Goal: Use online tool/utility

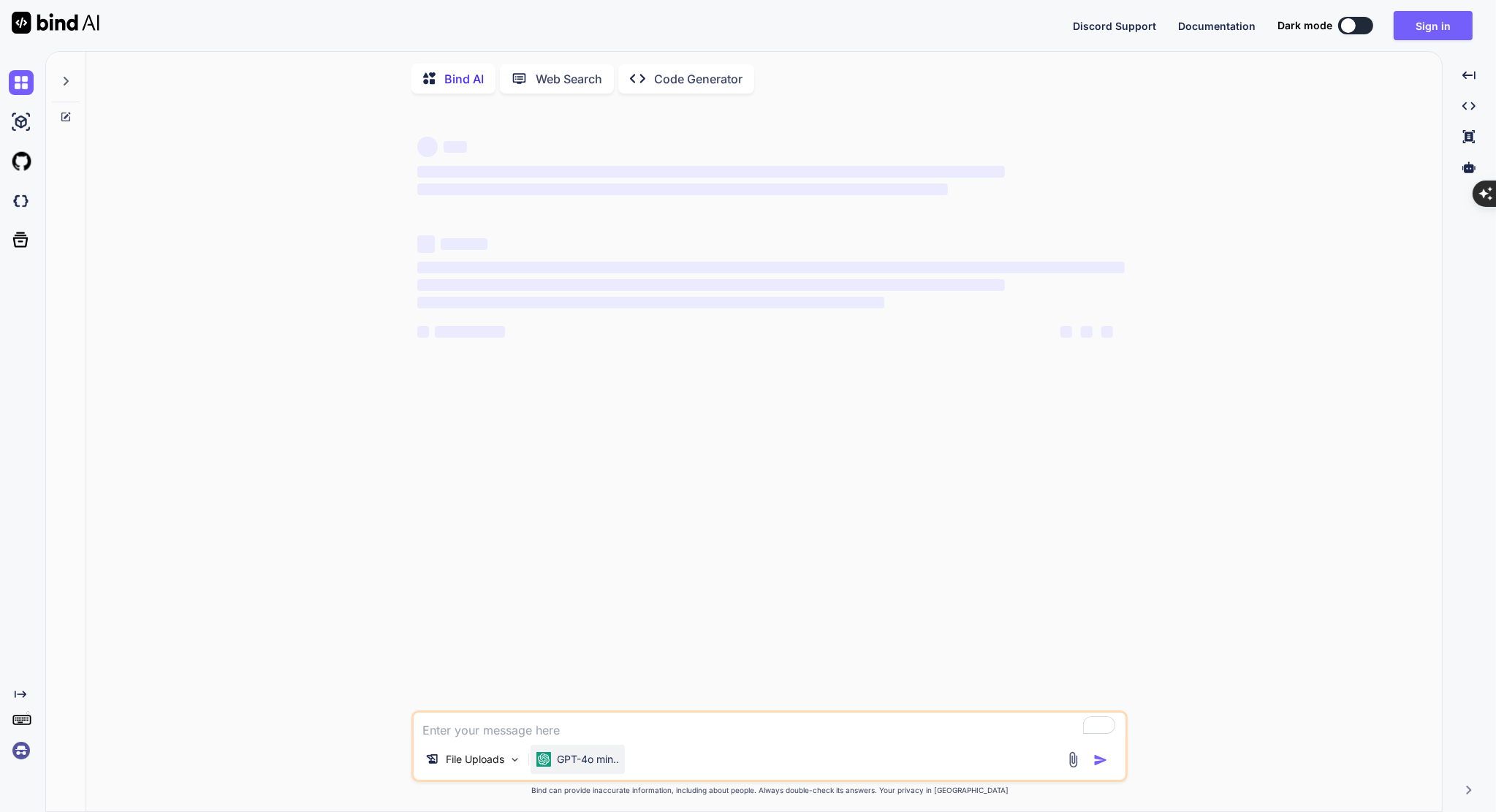
click at [590, 773] on div "GPT-4o min.." at bounding box center [578, 759] width 94 height 29
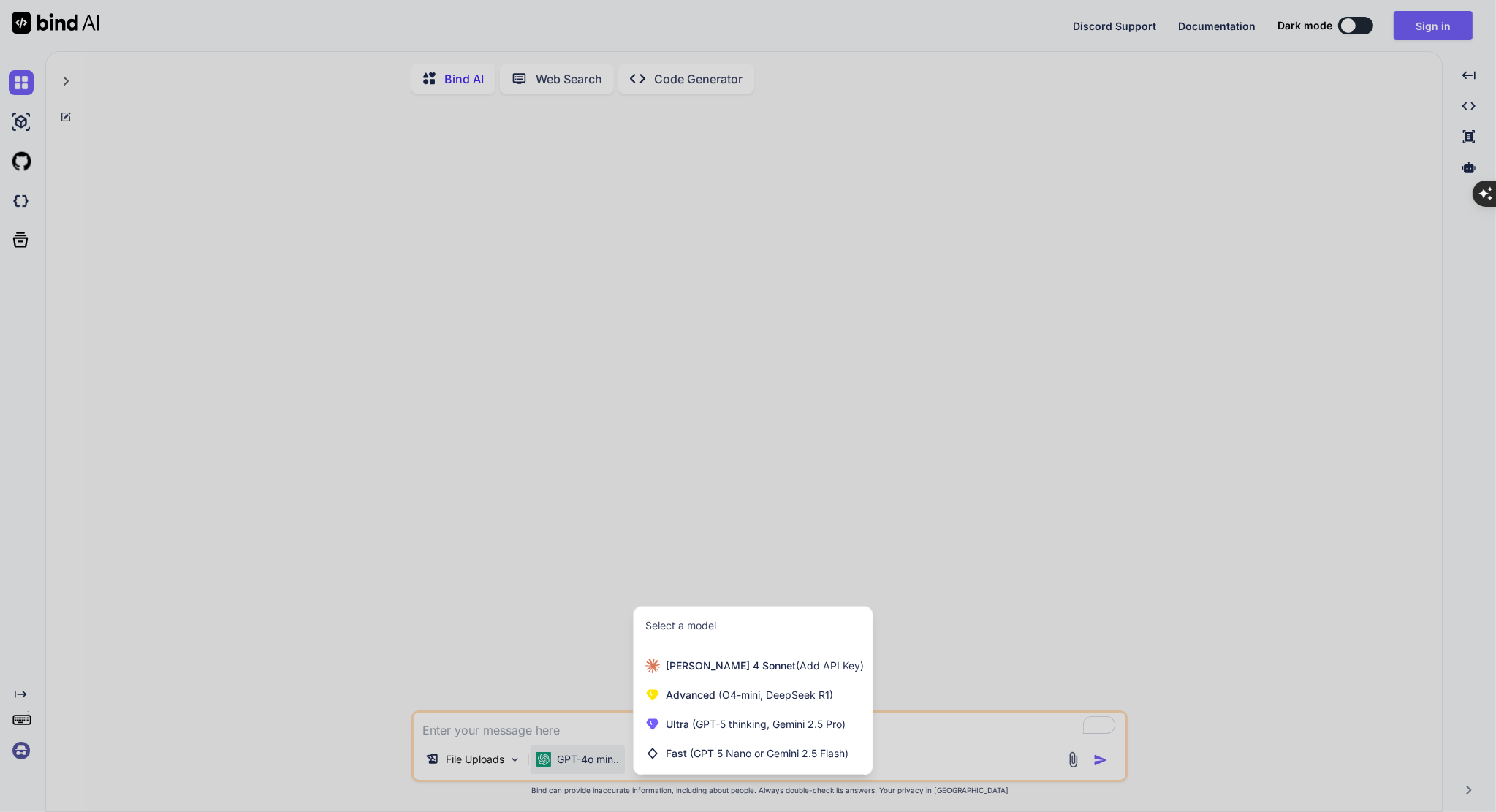
click at [1427, 23] on div at bounding box center [748, 406] width 1496 height 812
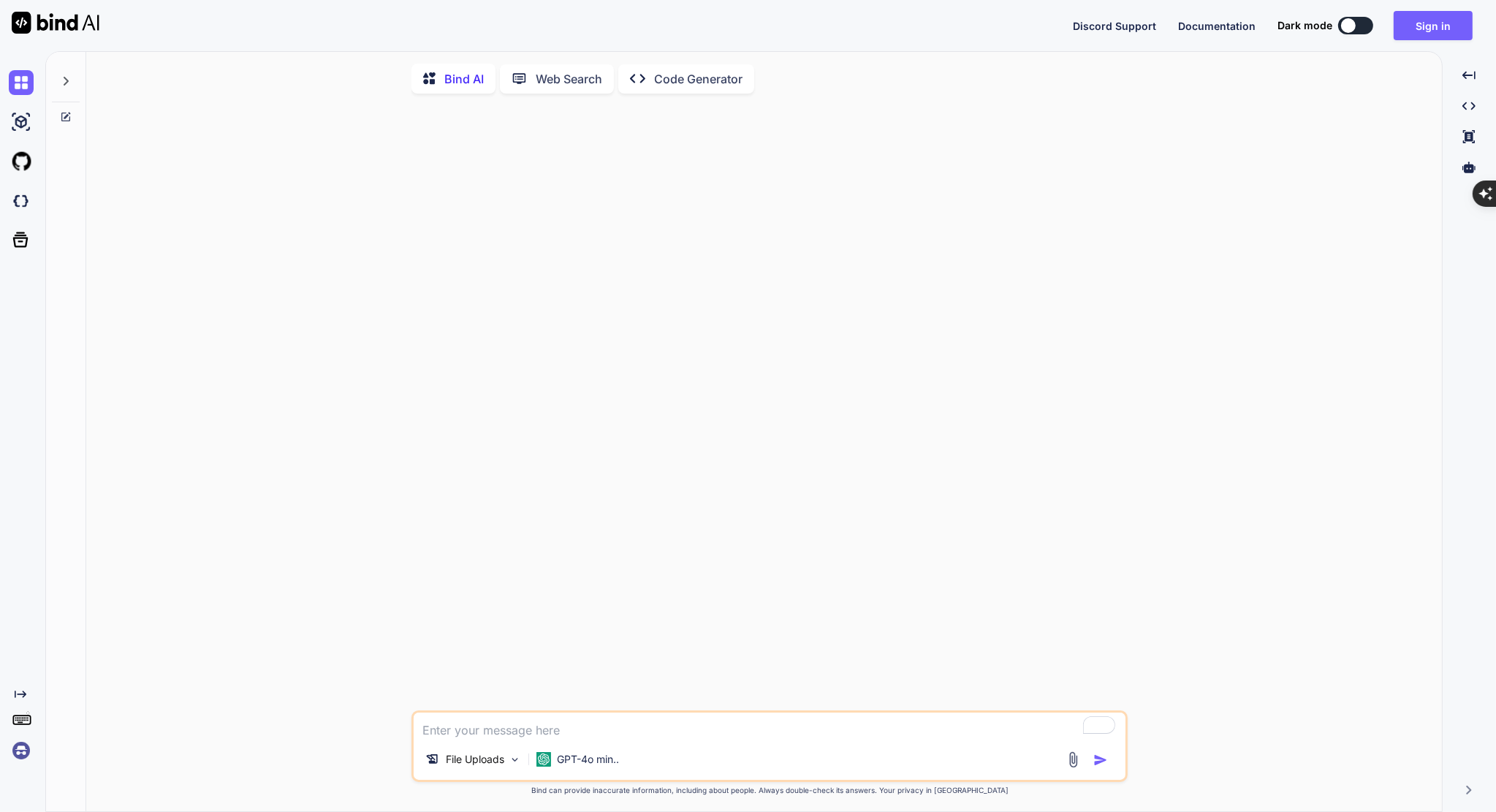
click at [1427, 23] on button "Sign in" at bounding box center [1433, 25] width 79 height 29
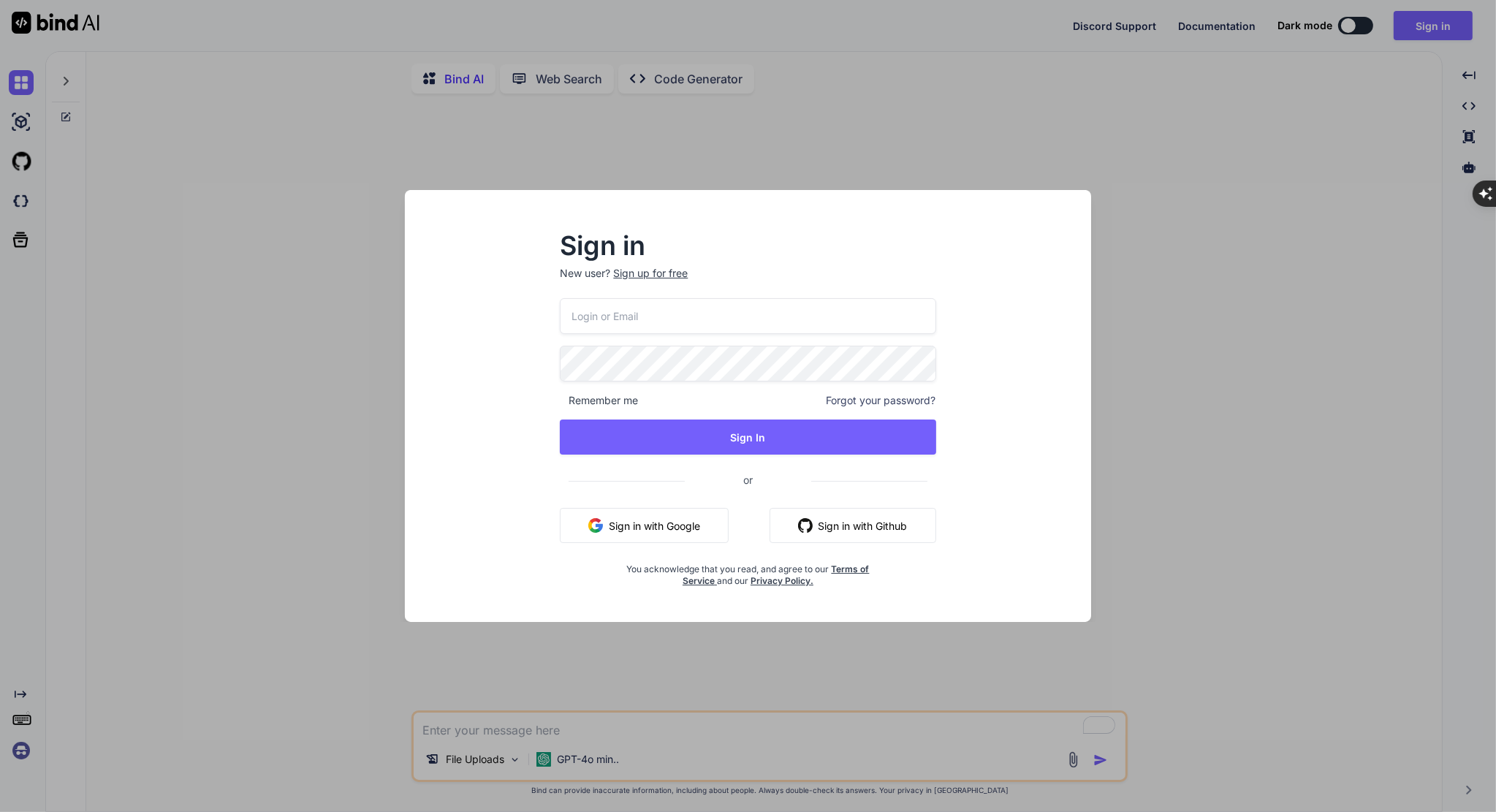
click at [675, 523] on button "Sign in with Google" at bounding box center [643, 525] width 169 height 35
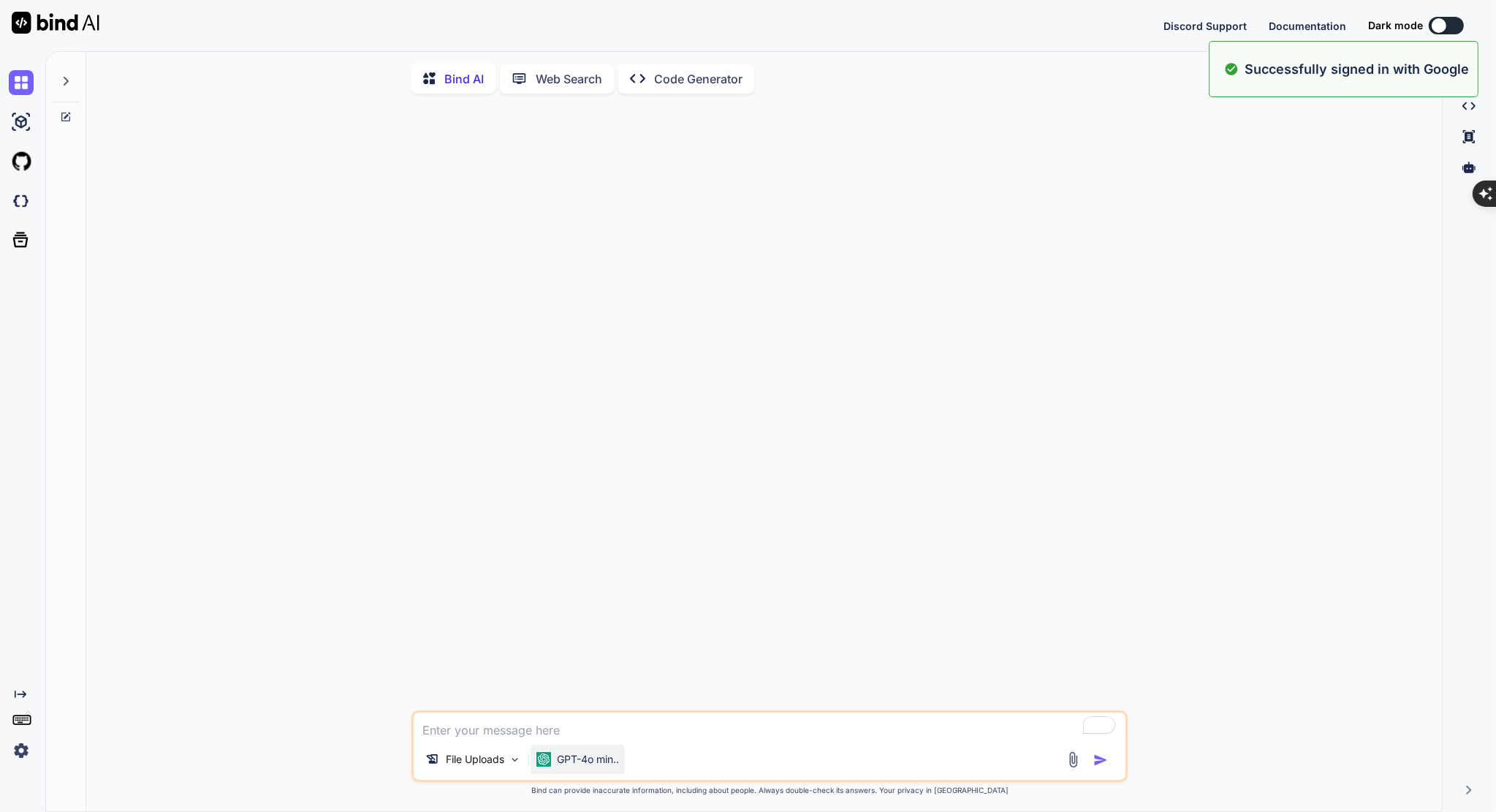
click at [582, 763] on p "GPT-4o min.." at bounding box center [588, 759] width 62 height 14
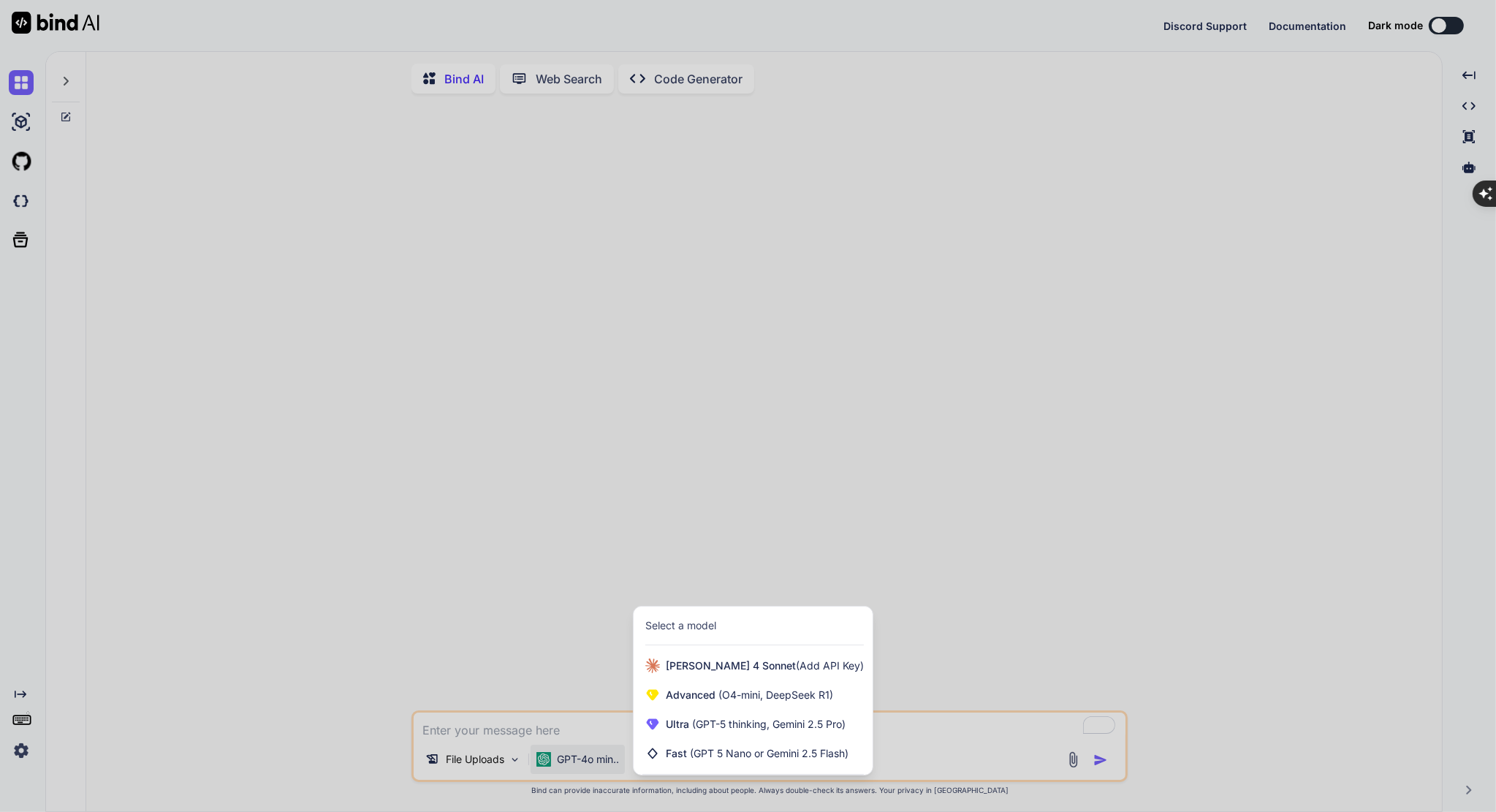
click at [589, 560] on div at bounding box center [748, 406] width 1496 height 812
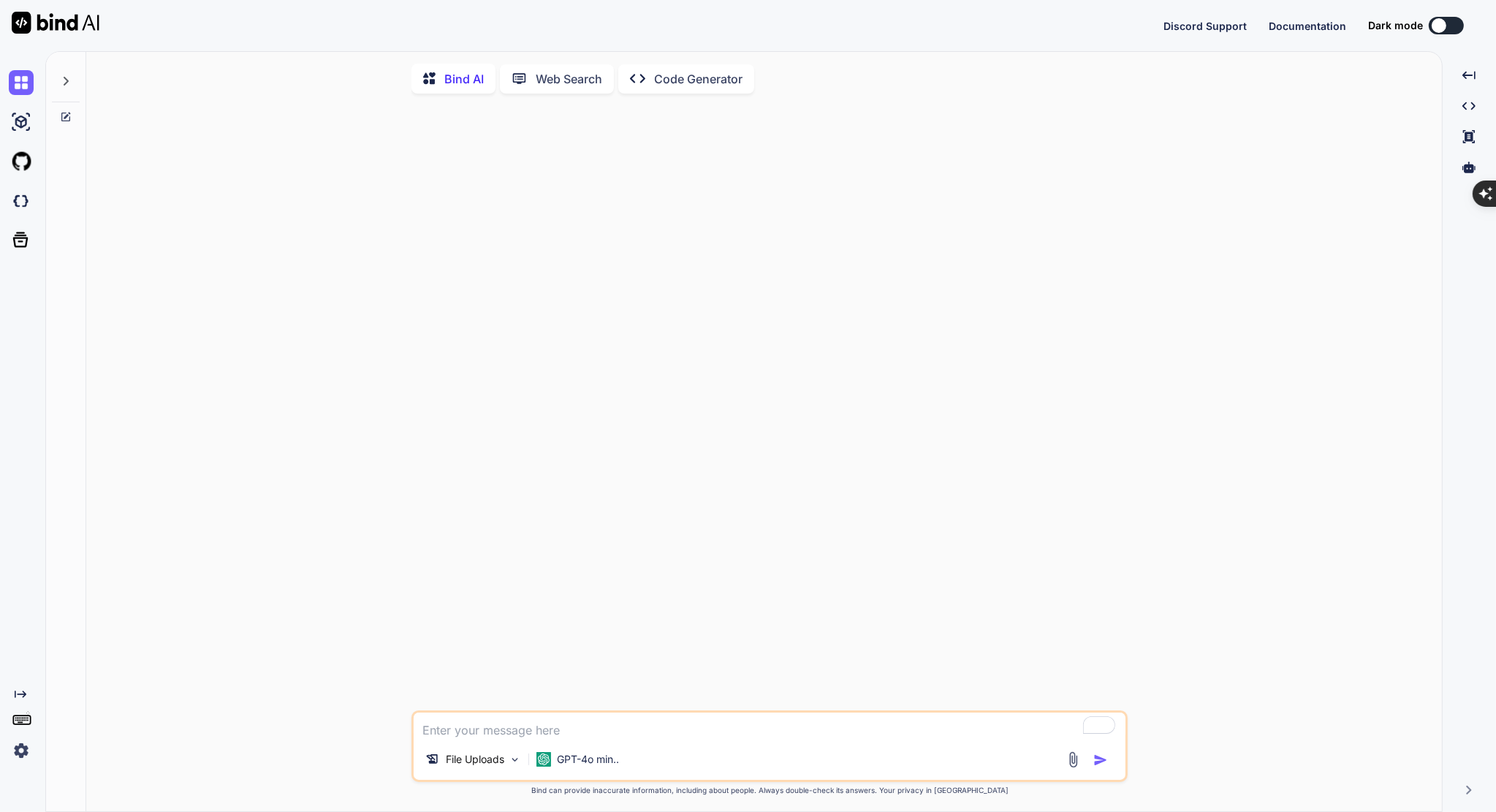
type textarea "x"
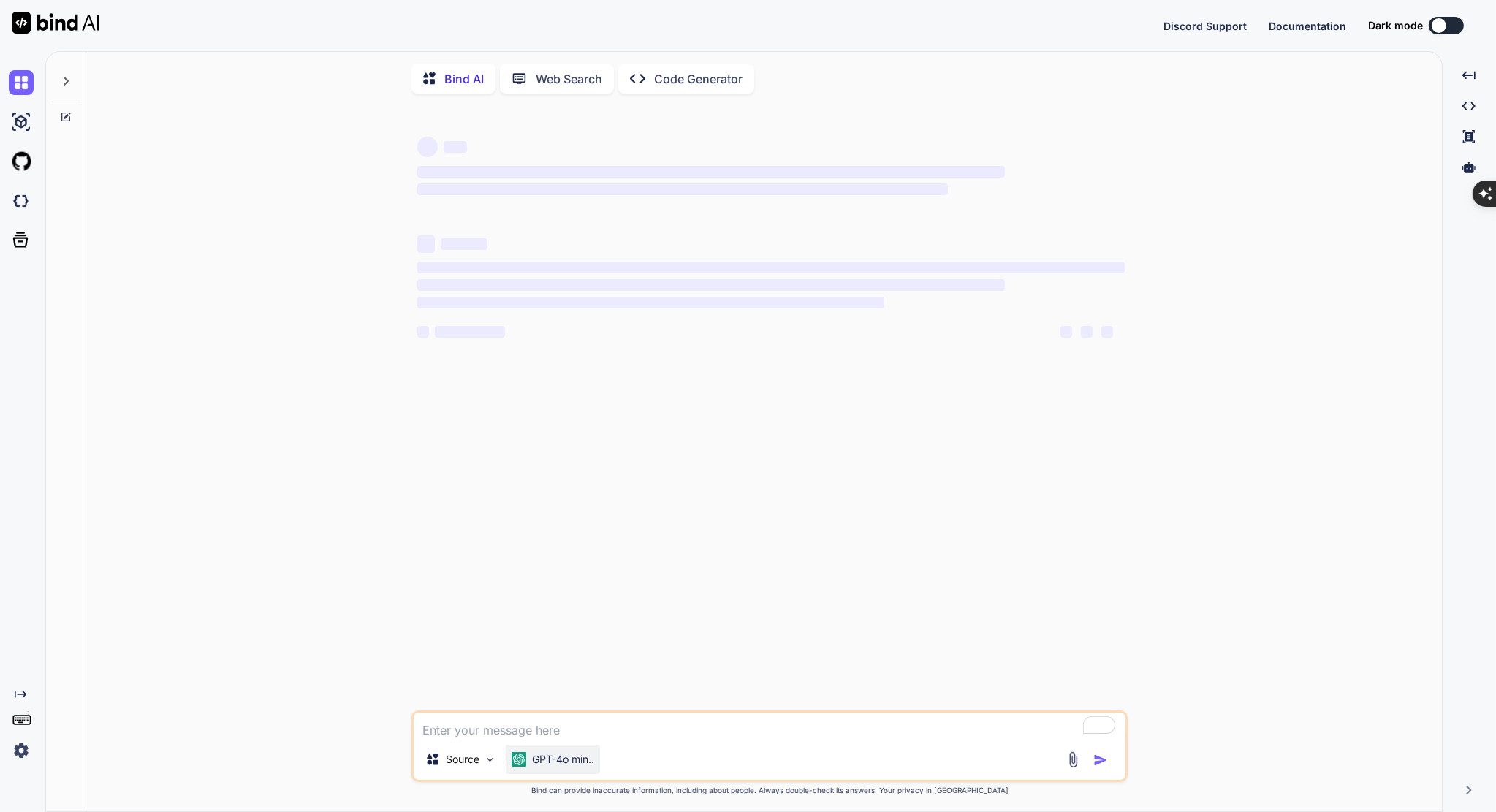
click at [535, 765] on p "GPT-4o min.." at bounding box center [563, 759] width 62 height 14
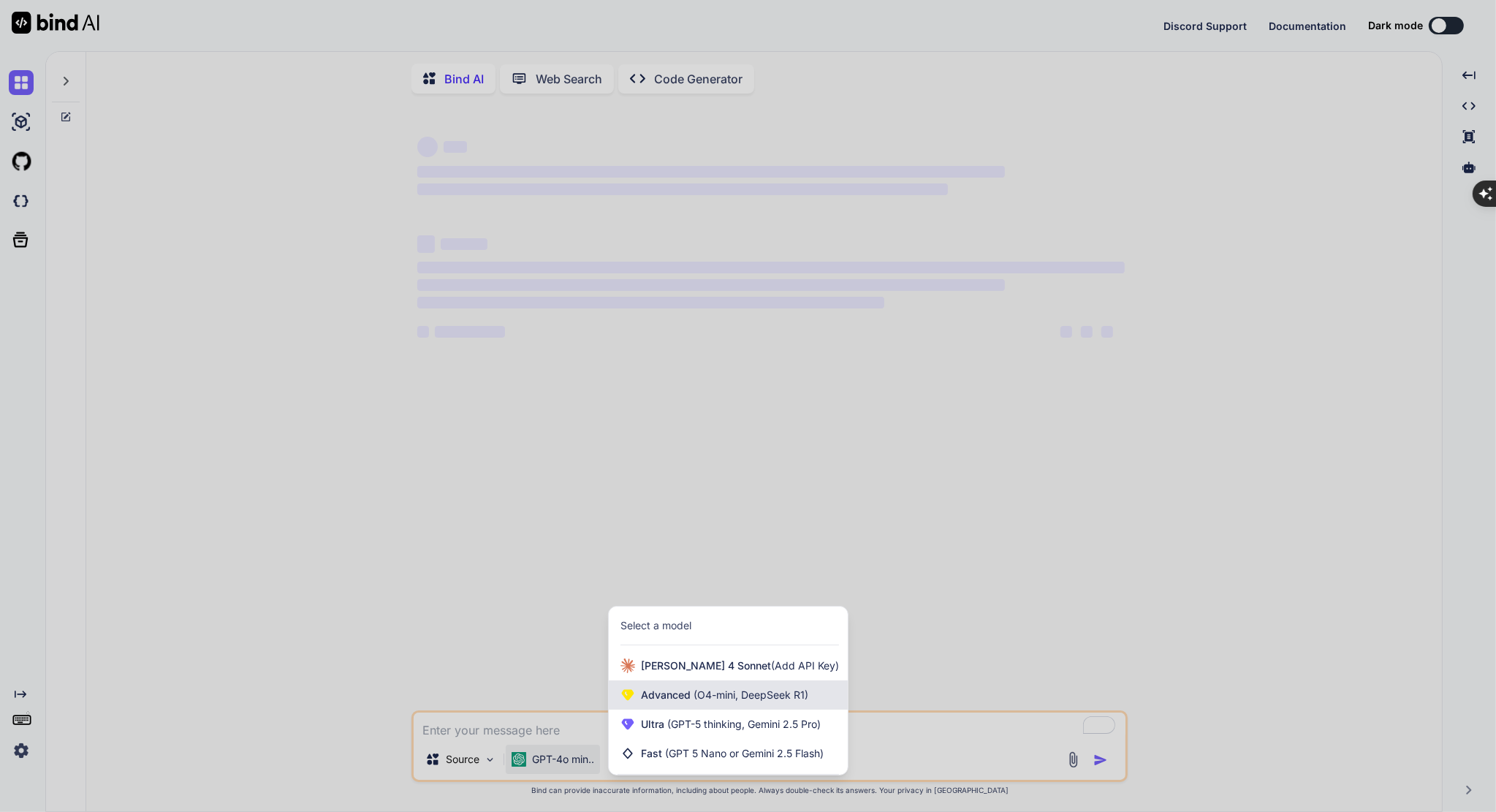
click at [687, 702] on span "Advanced (O4-mini, DeepSeek R1)" at bounding box center [724, 694] width 168 height 14
type textarea "x"
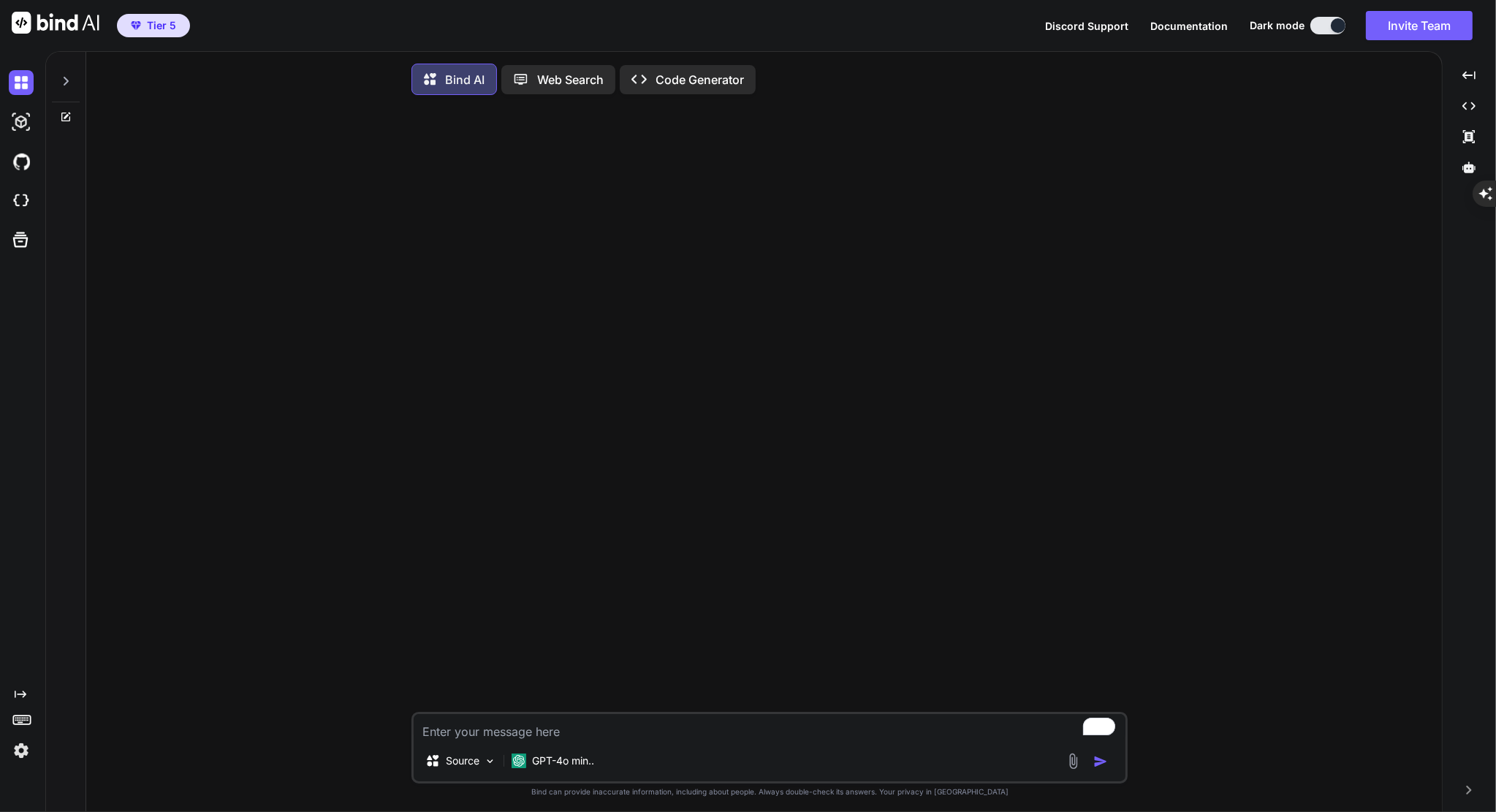
click at [525, 738] on textarea "To enrich screen reader interactions, please activate Accessibility in Grammarl…" at bounding box center [769, 726] width 712 height 26
paste textarea "Har [PERSON_NAME] kod i min app för analys - skulle vilja [PERSON_NAME] den i 5…"
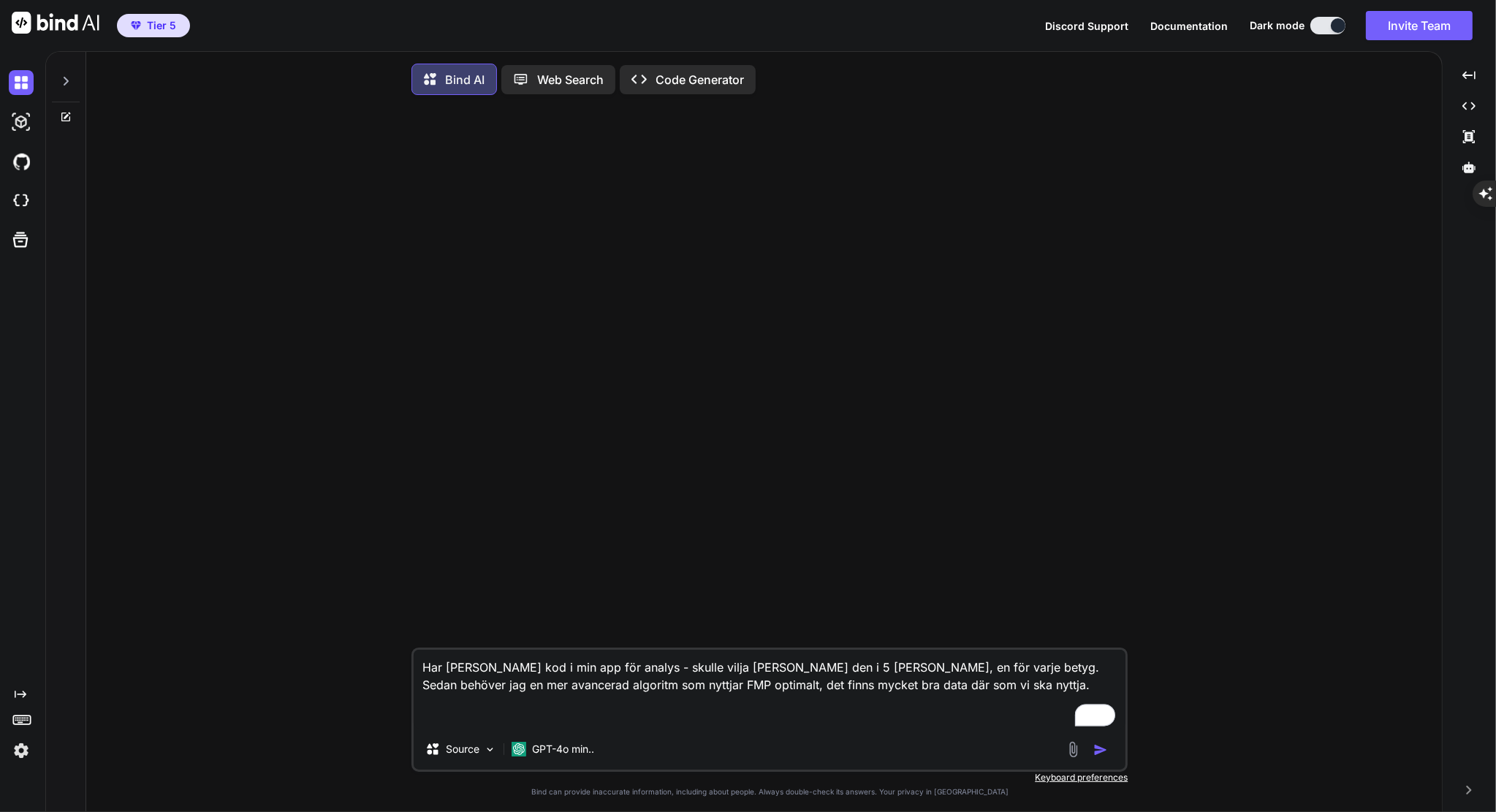
paste textarea "loremi { dolOrsitam } cons './adi-eli'; seddoe { temporIncidid } utla './etdolo…"
type textarea "Lor ipsum dol s ame con adi elitse - doeius tempo inci utl etd m 3 aliqu, en ad…"
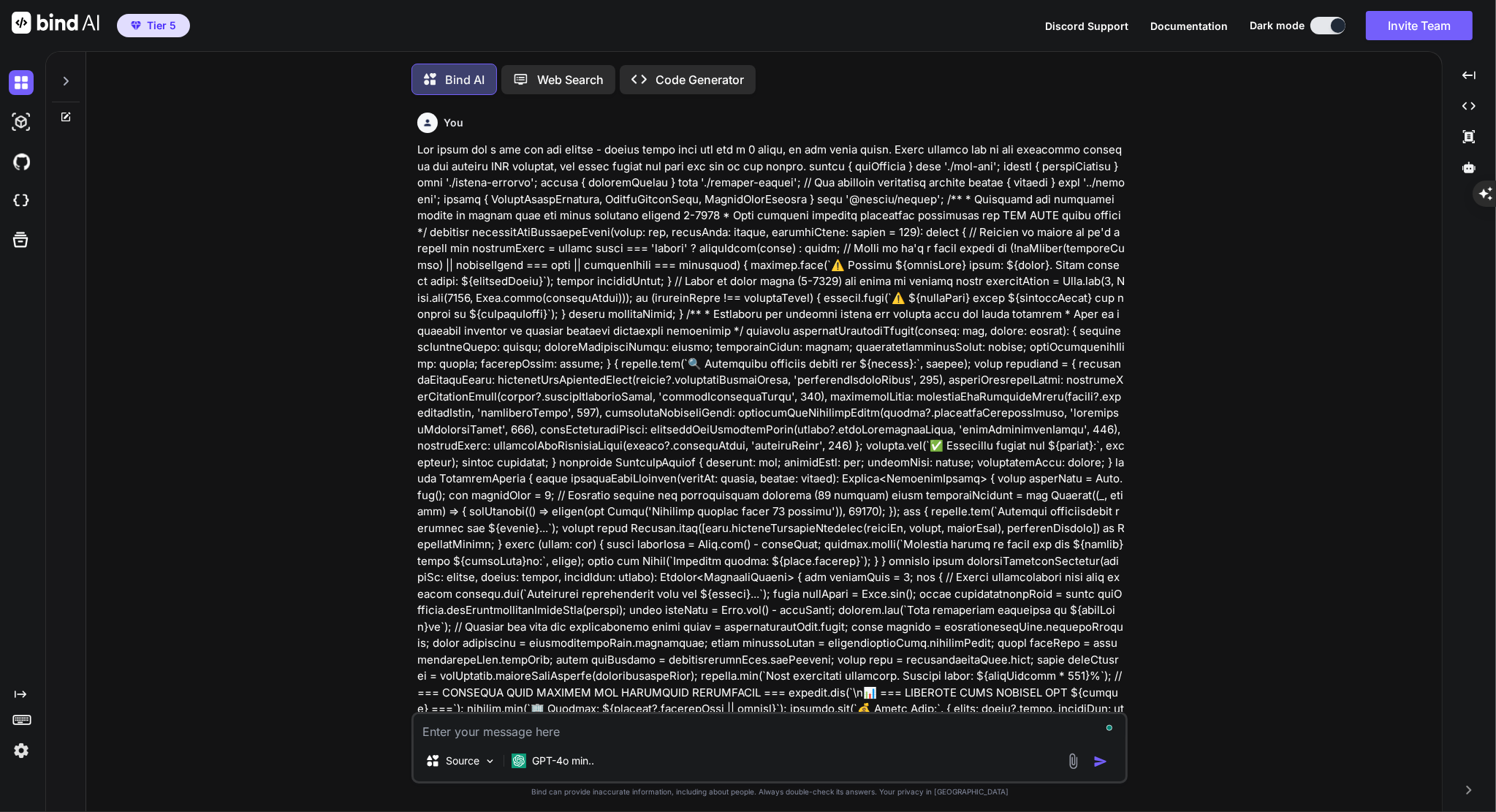
scroll to position [6, 0]
click at [567, 758] on p "GPT-4o min.." at bounding box center [563, 756] width 62 height 14
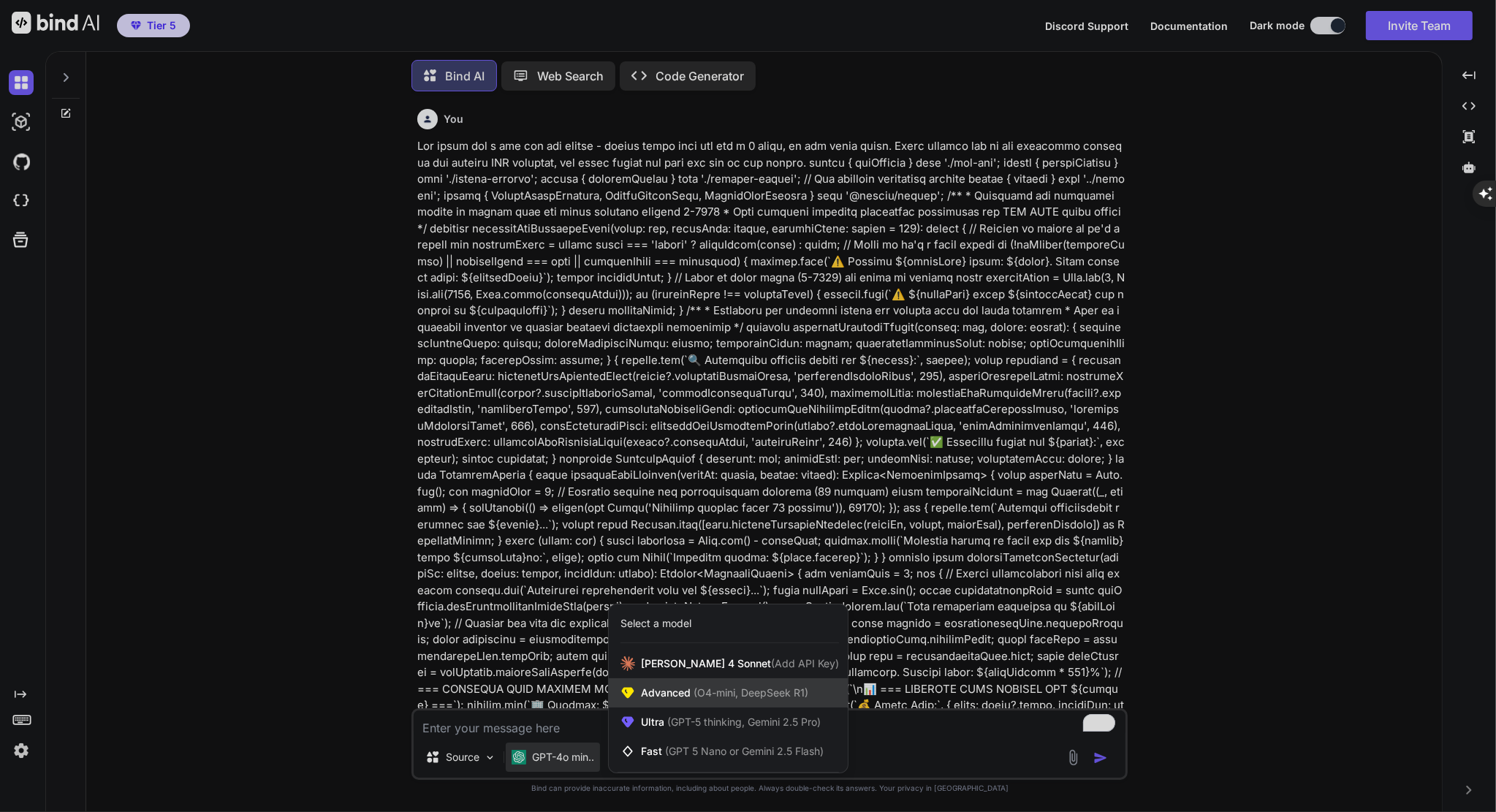
click at [646, 689] on span "Advanced (O4-mini, DeepSeek R1)" at bounding box center [724, 693] width 168 height 14
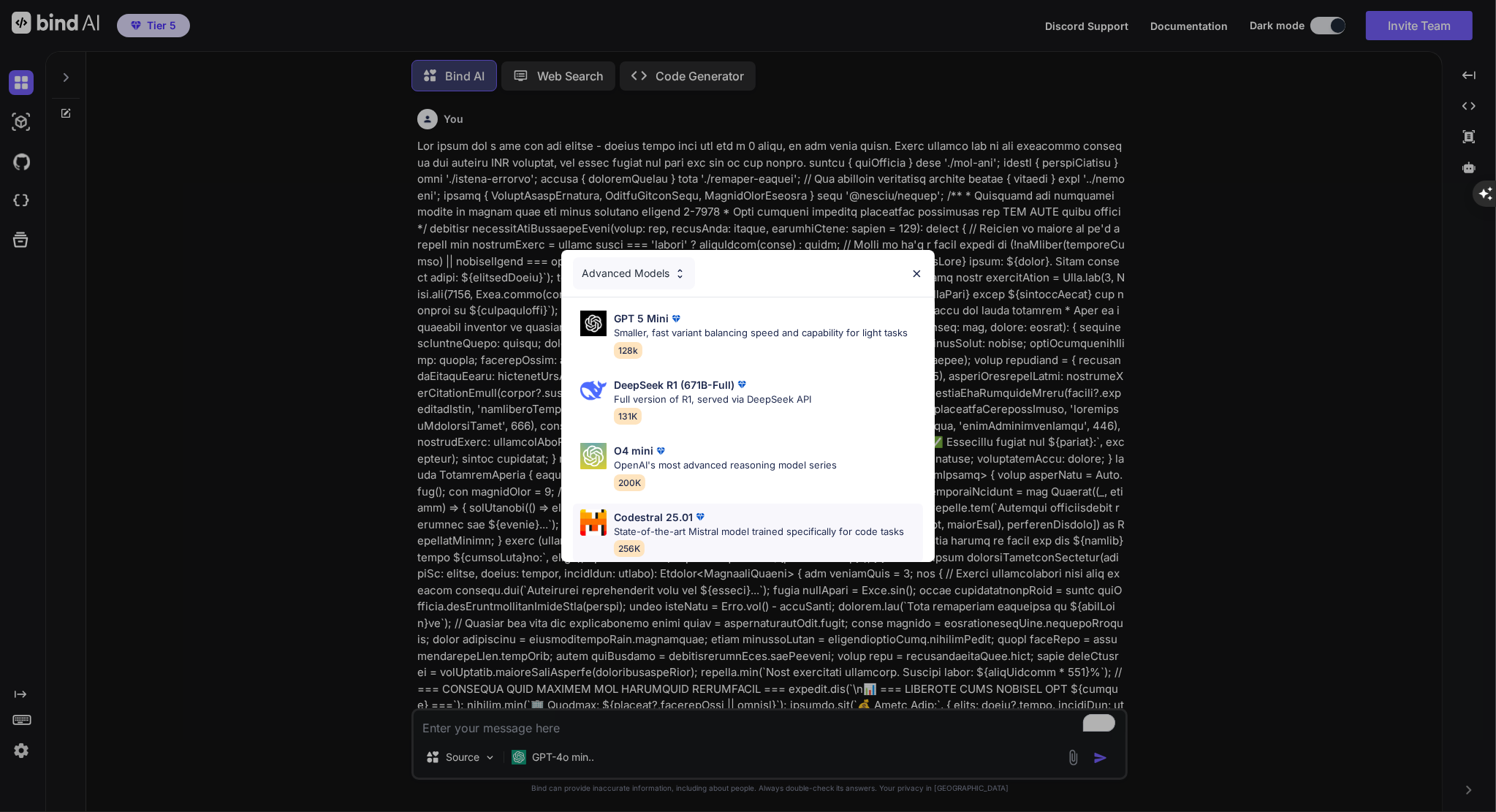
click at [765, 510] on div "Codestral 25.01" at bounding box center [758, 517] width 290 height 15
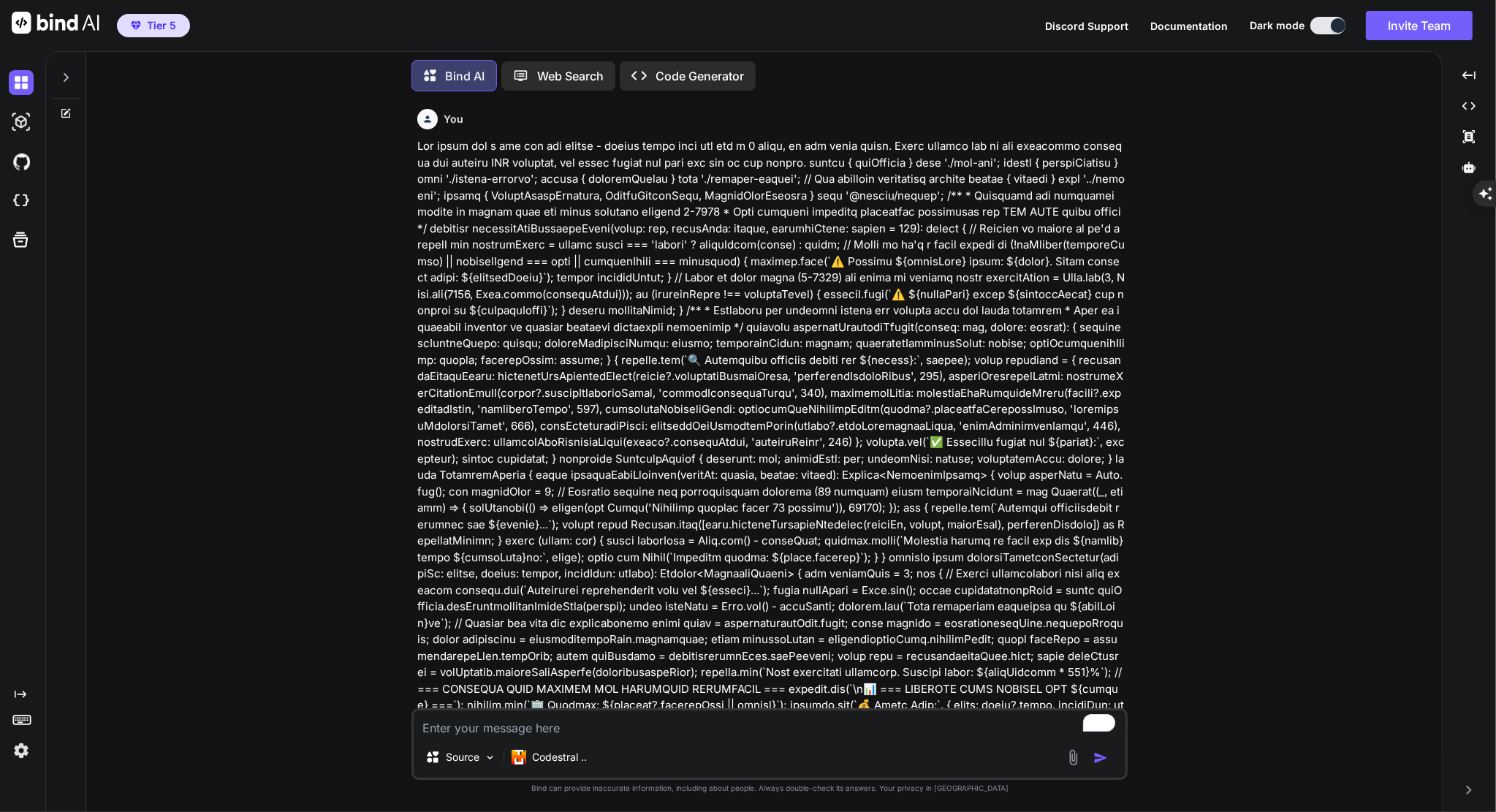
click at [1096, 759] on img "button" at bounding box center [1100, 757] width 14 height 14
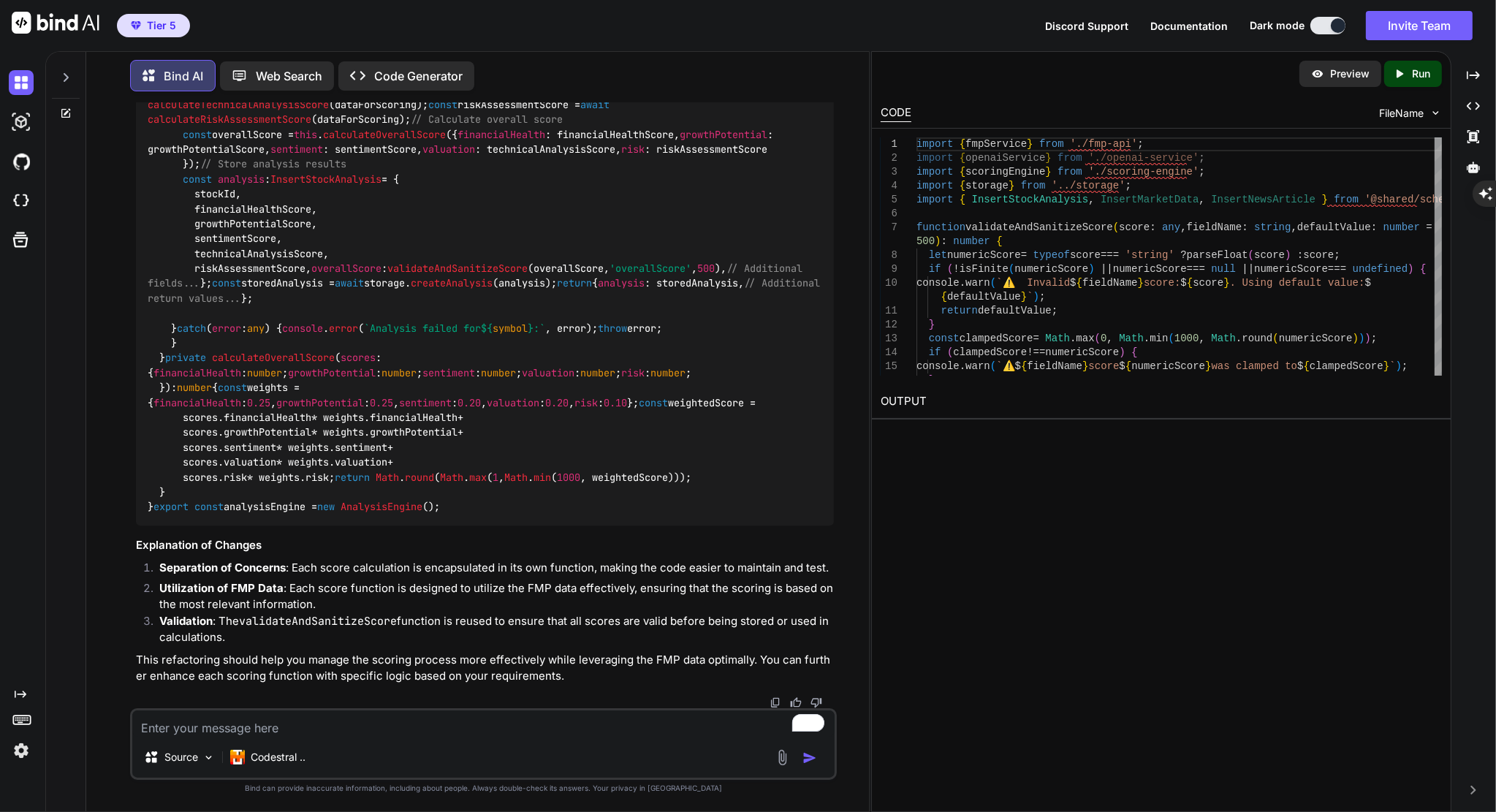
scroll to position [5619, 0]
